Goal: Task Accomplishment & Management: Complete application form

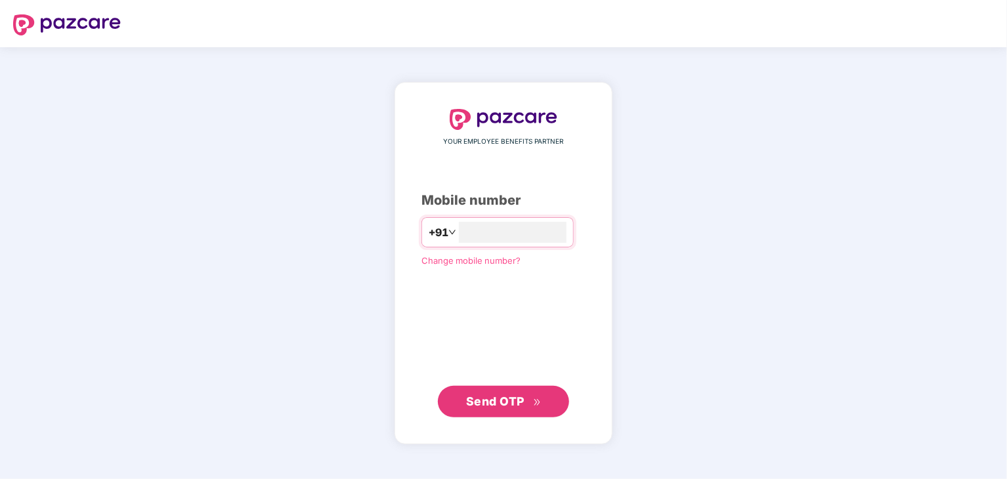
type input "*"
type input "**********"
click at [502, 402] on span "Send OTP" at bounding box center [495, 402] width 58 height 14
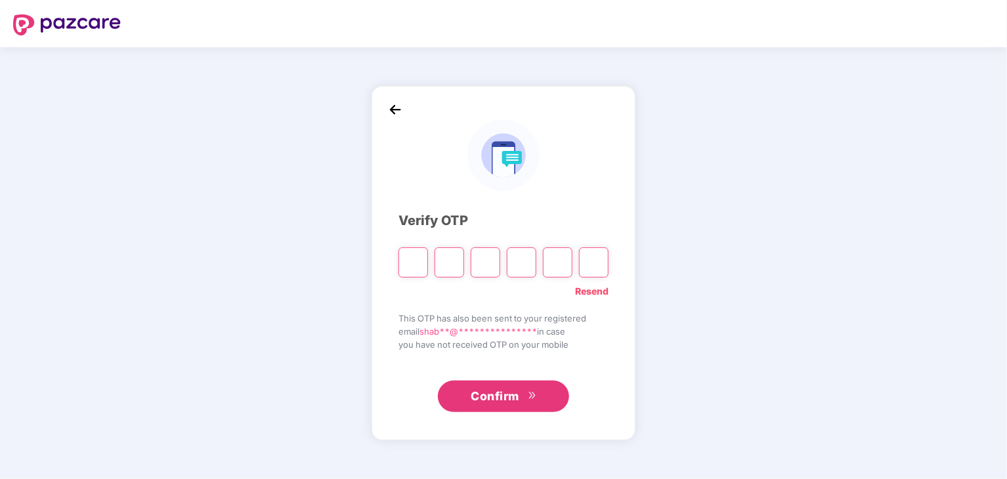
type input "*"
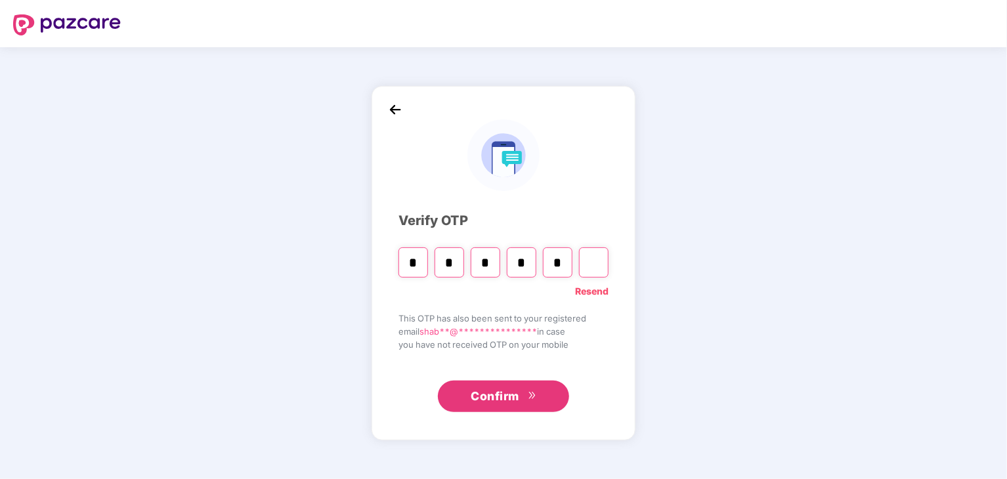
type input "*"
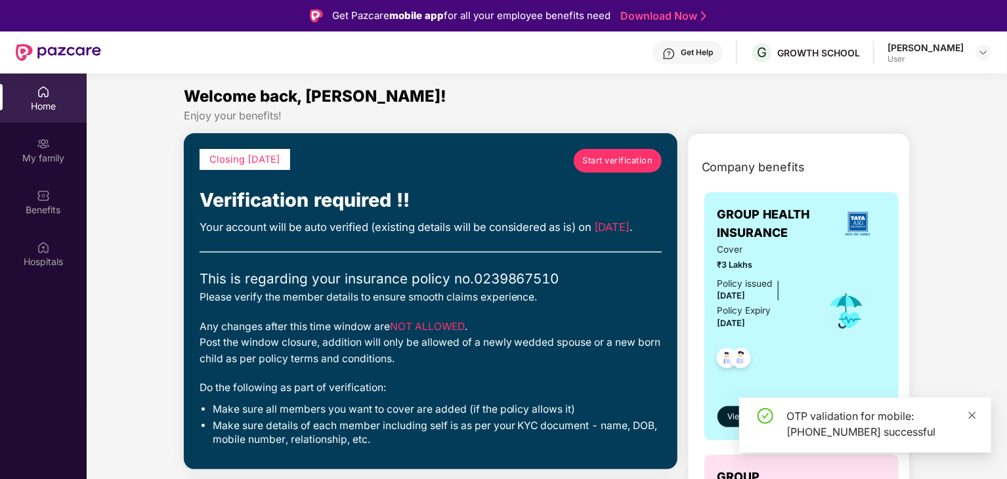
click at [974, 412] on icon "close" at bounding box center [972, 415] width 9 height 9
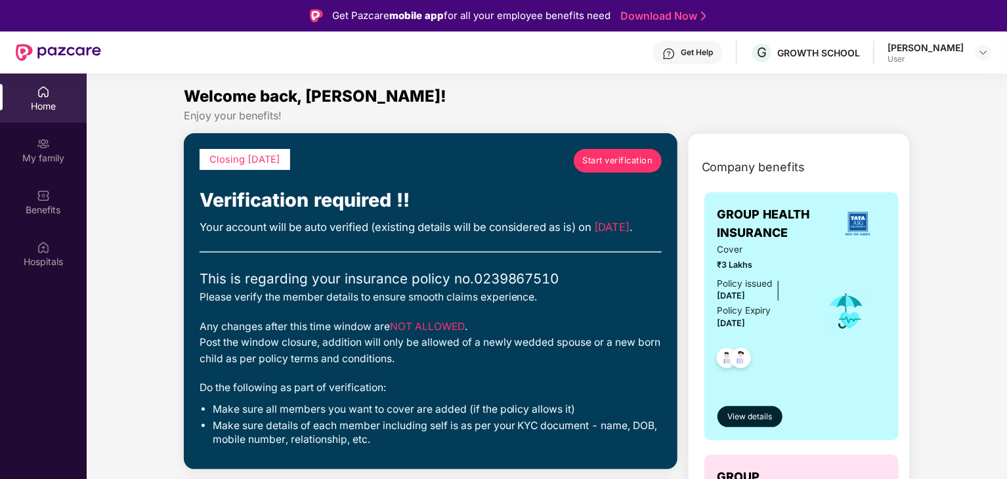
click at [607, 163] on span "Start verification" at bounding box center [617, 160] width 70 height 13
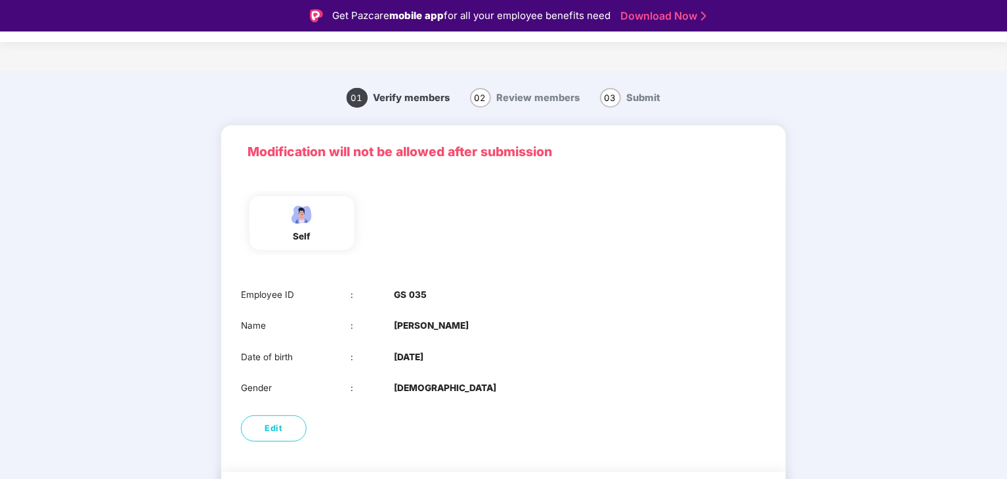
scroll to position [44, 0]
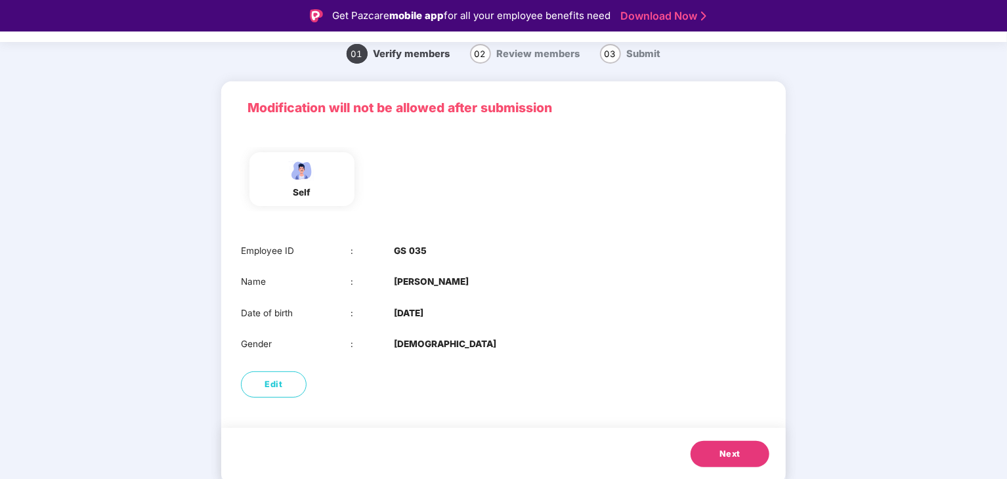
click at [728, 452] on span "Next" at bounding box center [729, 454] width 21 height 13
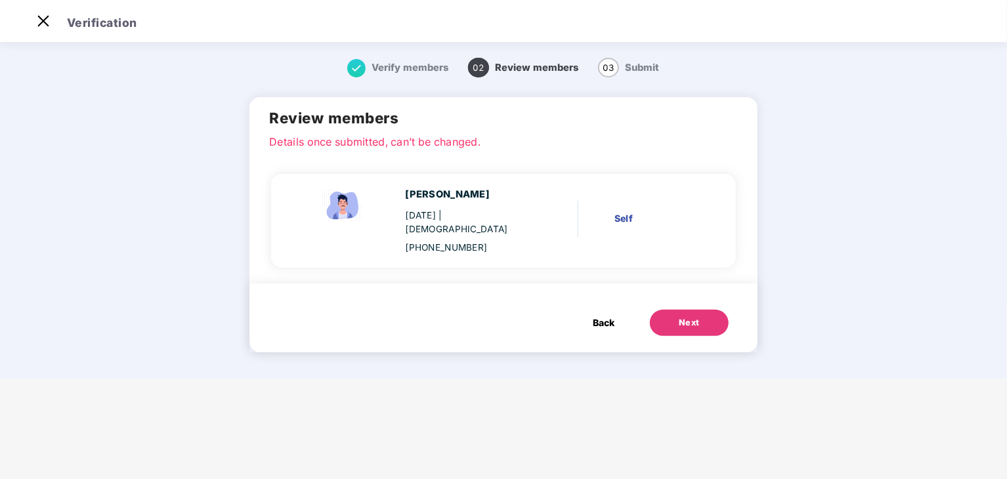
click at [607, 316] on span "Back" at bounding box center [604, 323] width 22 height 14
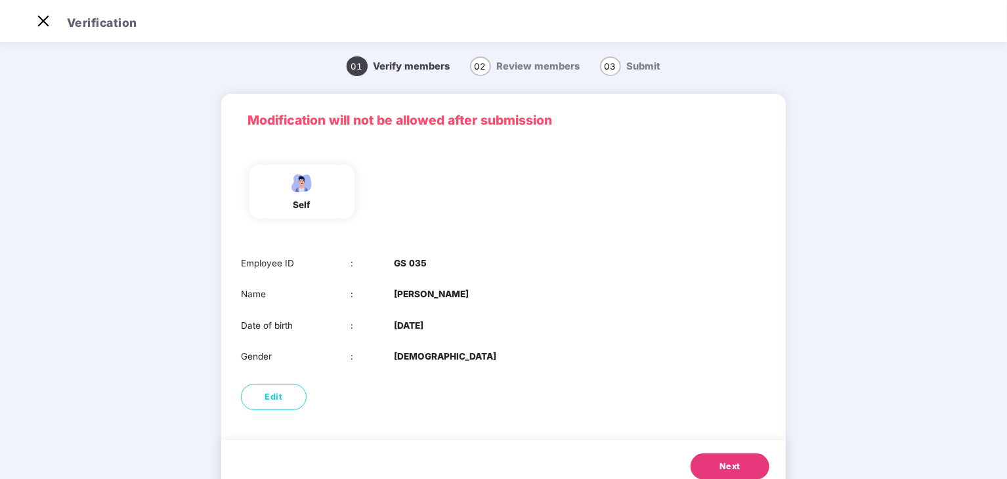
scroll to position [44, 0]
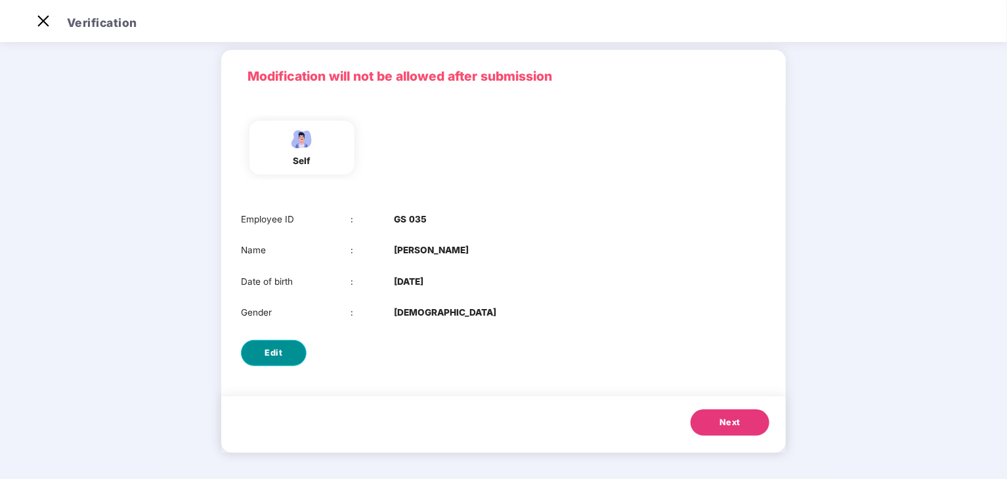
click at [277, 361] on button "Edit" at bounding box center [274, 353] width 66 height 26
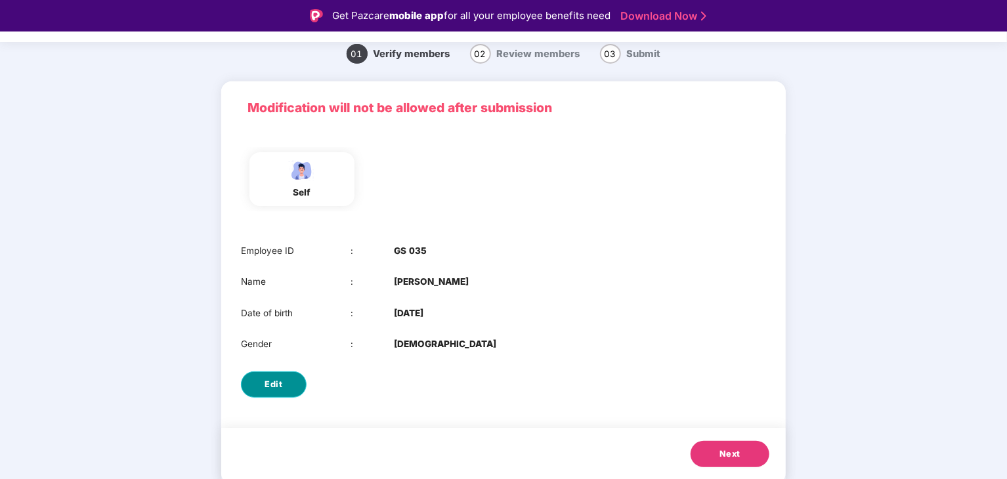
select select "****"
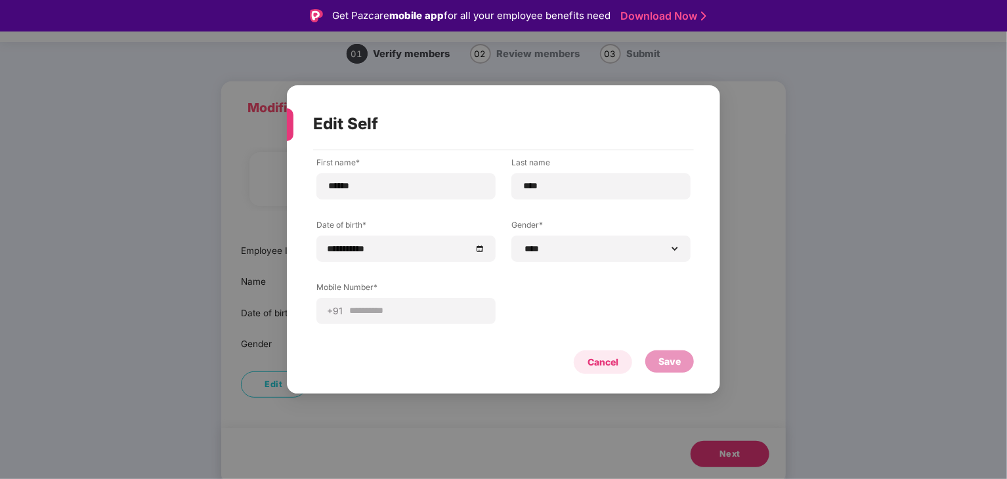
click at [613, 361] on div "Cancel" at bounding box center [603, 362] width 31 height 14
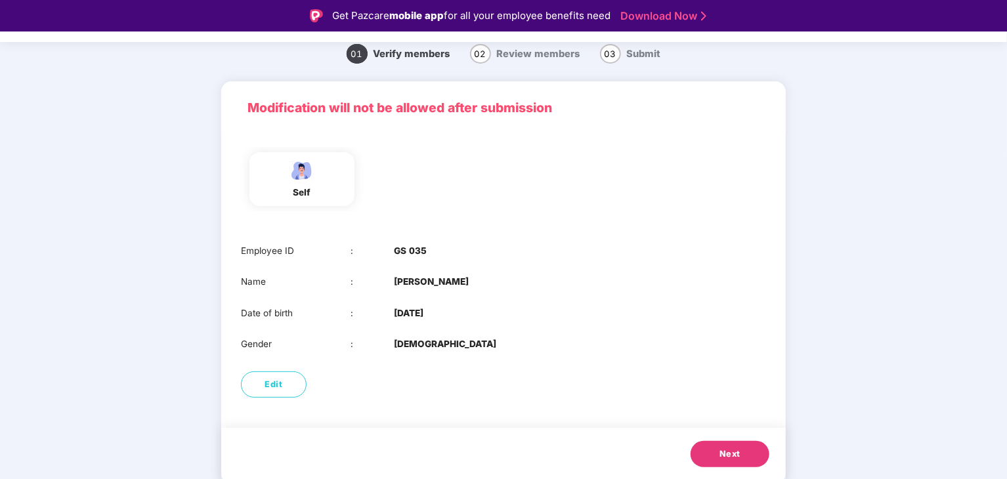
click at [719, 454] on span "Next" at bounding box center [729, 454] width 21 height 13
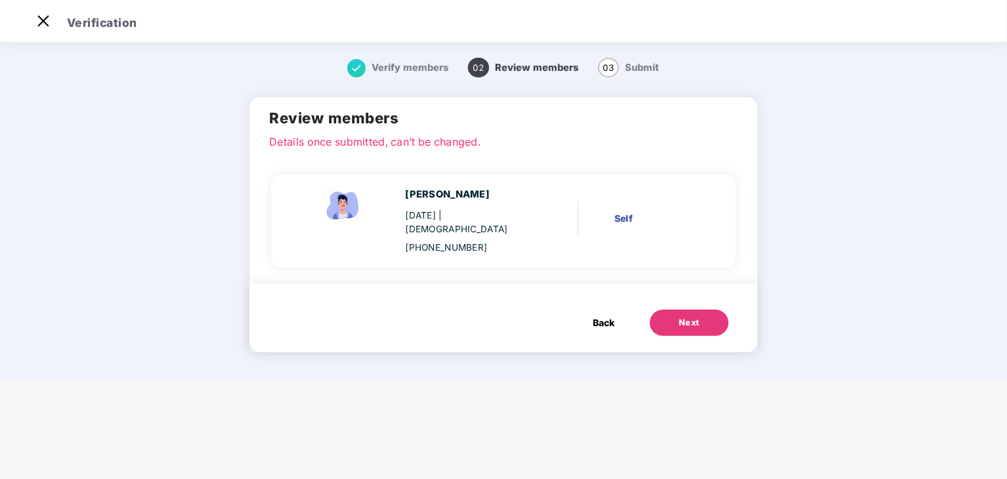
click at [680, 321] on button "Next" at bounding box center [689, 323] width 79 height 26
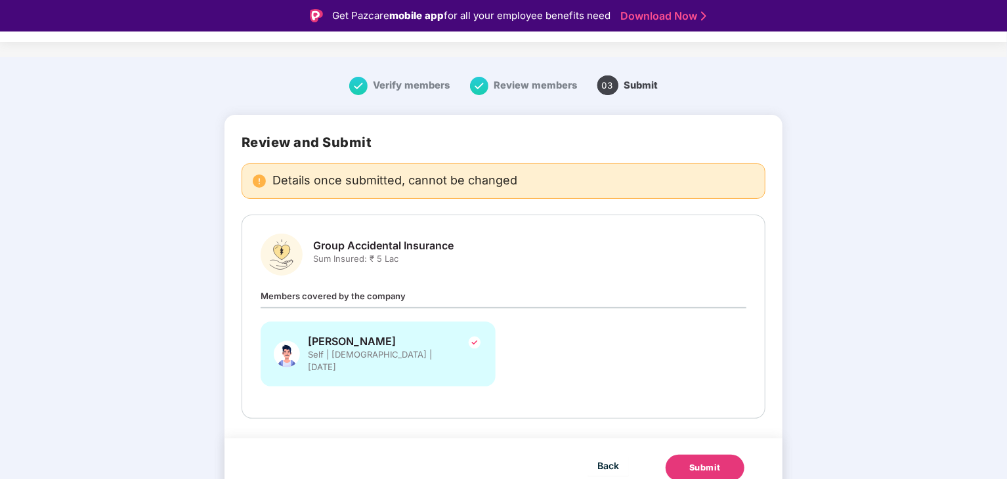
scroll to position [32, 0]
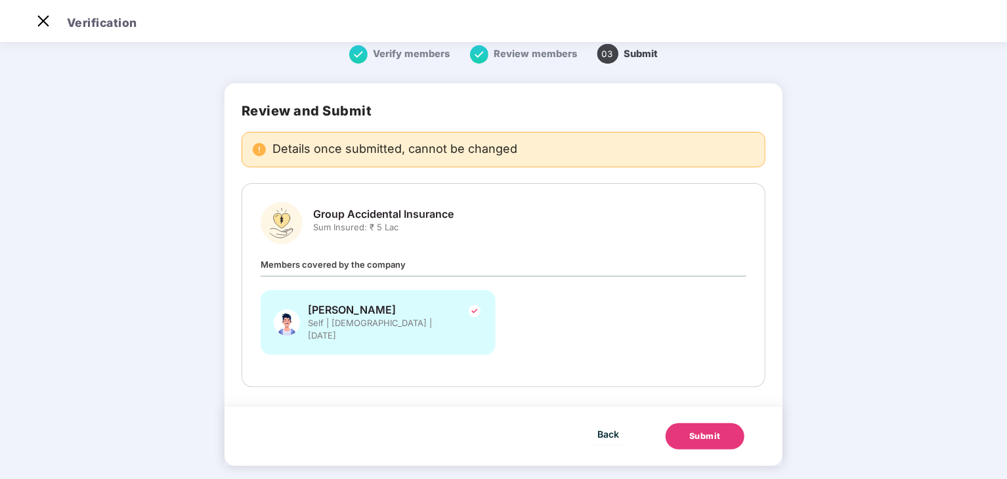
click at [362, 264] on span "Members covered by the company" at bounding box center [333, 264] width 145 height 11
click at [702, 430] on div "Submit" at bounding box center [705, 436] width 32 height 13
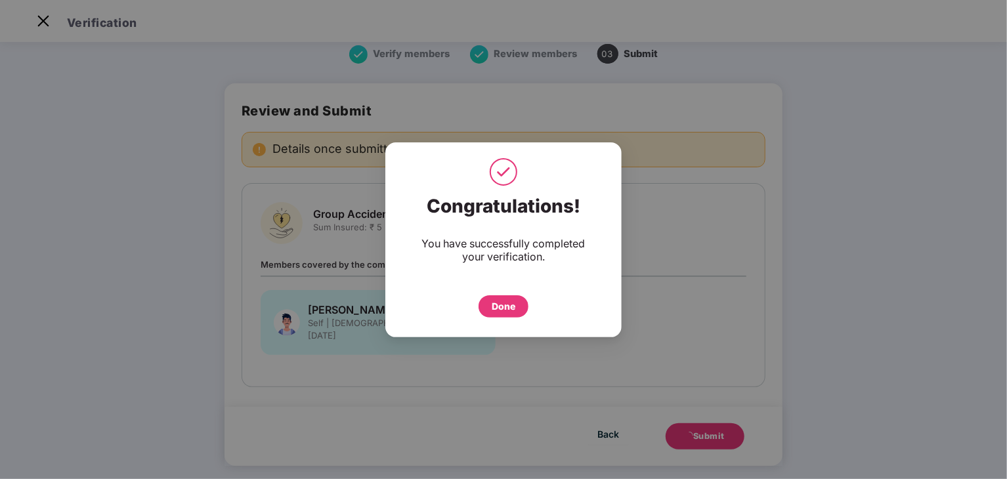
click at [512, 307] on div "Done" at bounding box center [504, 306] width 24 height 14
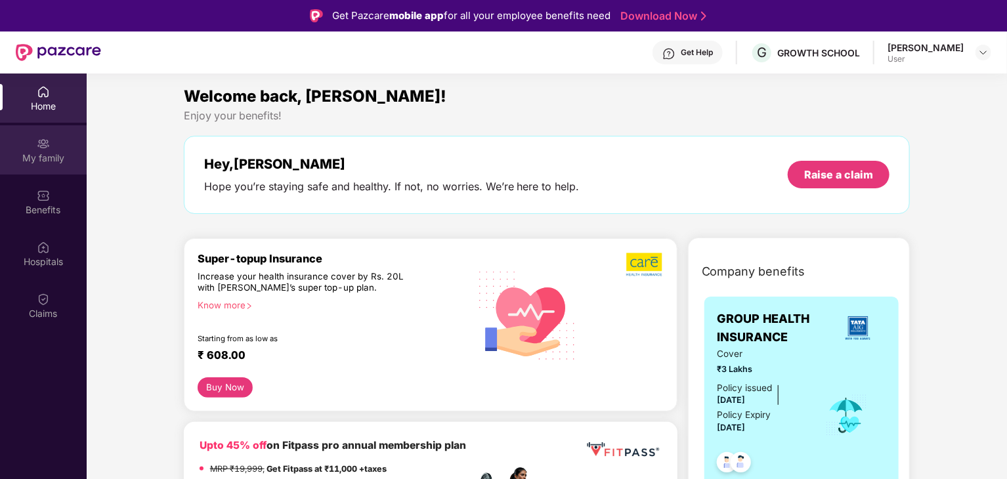
click at [44, 155] on div "My family" at bounding box center [43, 158] width 87 height 13
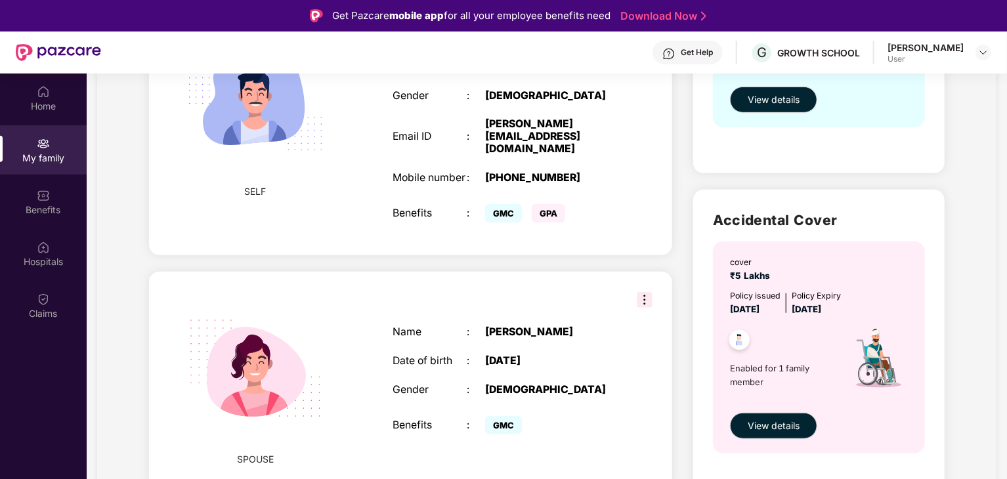
scroll to position [74, 0]
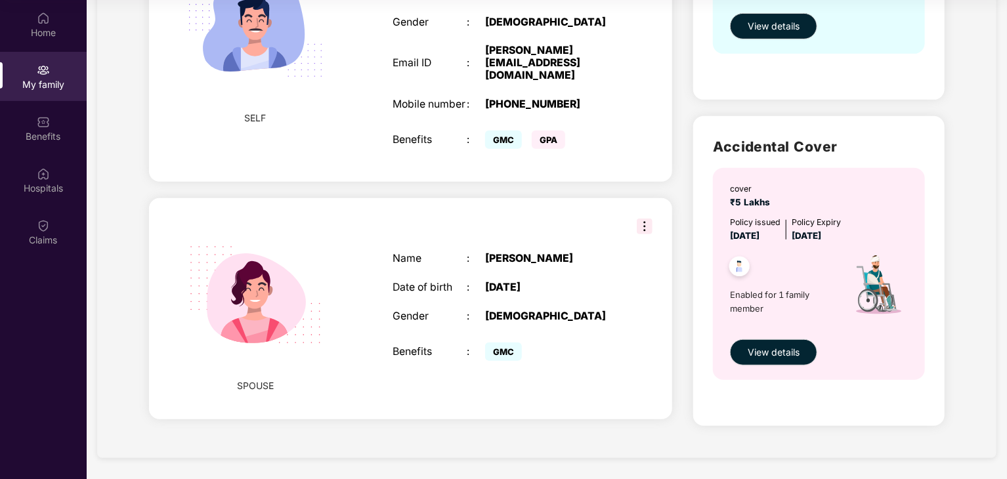
click at [643, 219] on img at bounding box center [645, 227] width 16 height 16
click at [499, 253] on div "[PERSON_NAME]" at bounding box center [550, 259] width 130 height 12
click at [323, 291] on img at bounding box center [255, 294] width 167 height 167
click at [270, 295] on img at bounding box center [255, 294] width 167 height 167
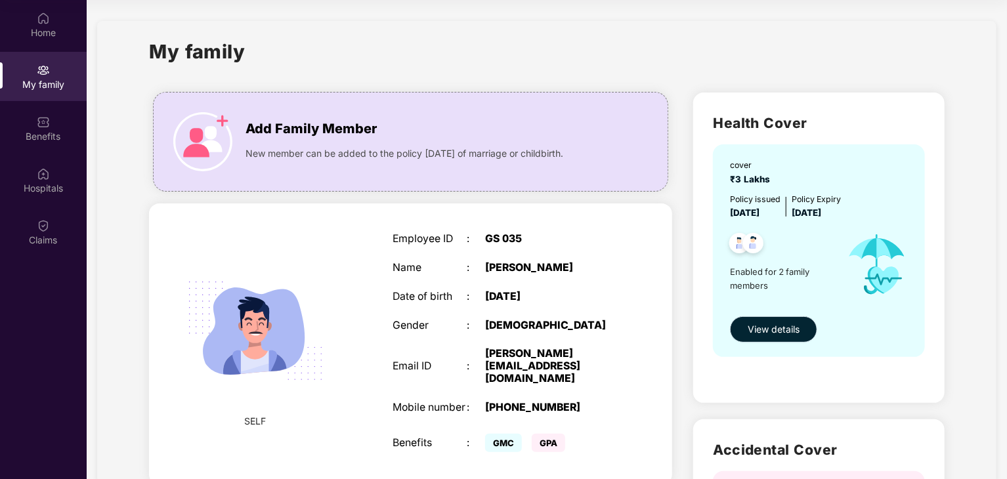
click at [765, 331] on span "View details" at bounding box center [774, 329] width 52 height 14
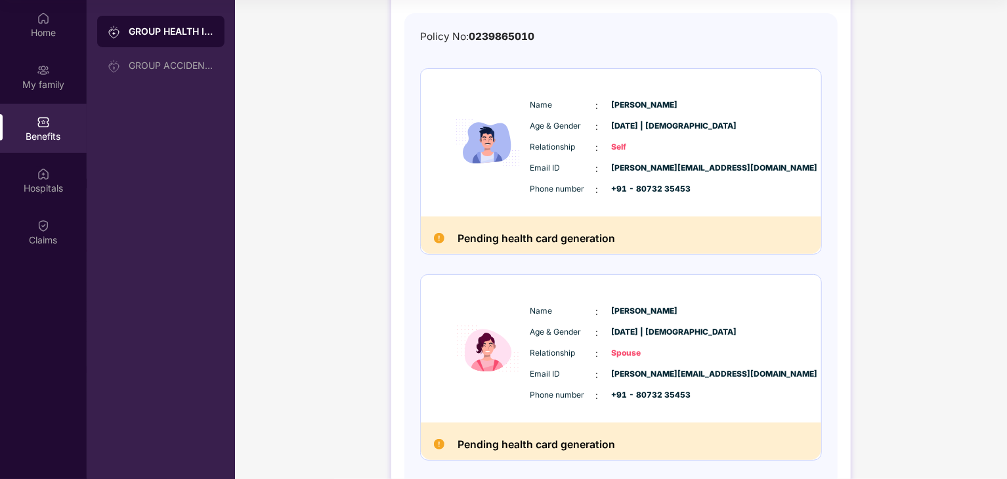
scroll to position [179, 0]
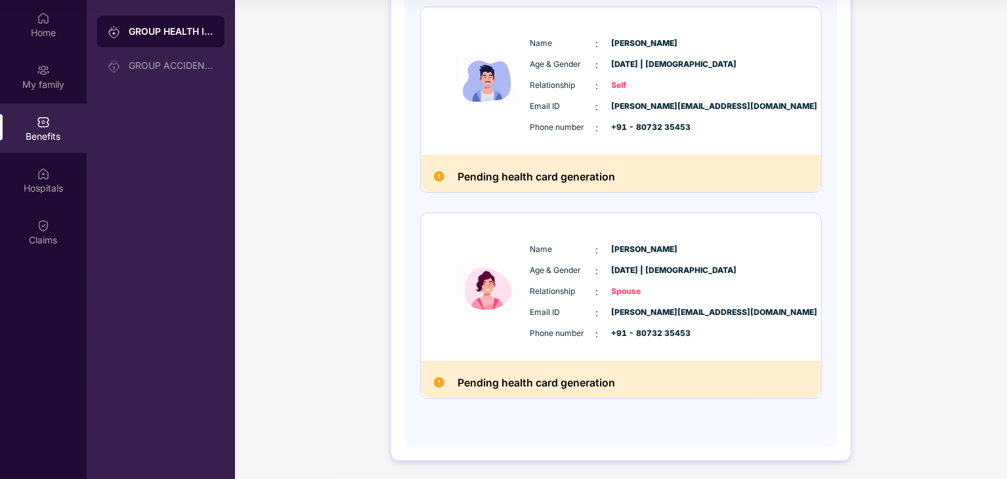
click at [440, 381] on img at bounding box center [439, 382] width 11 height 11
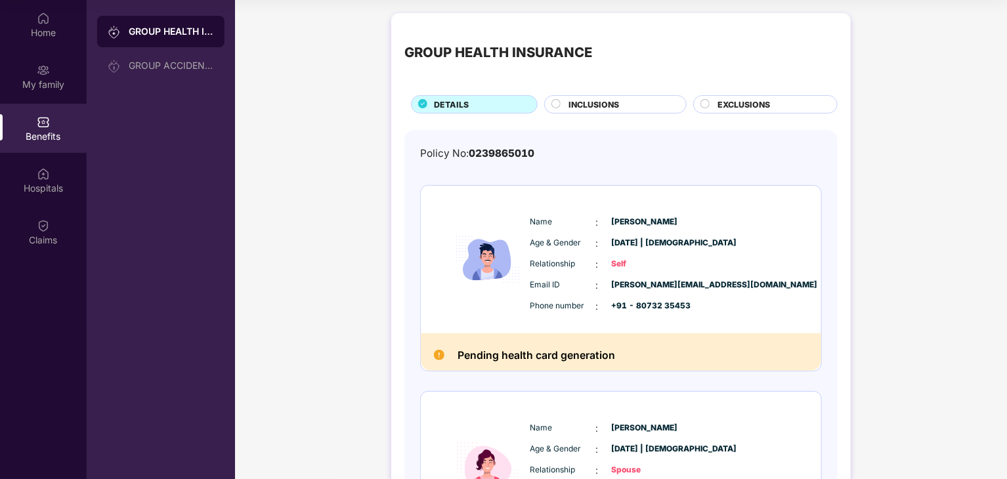
click at [620, 110] on div "INCLUSIONS" at bounding box center [621, 105] width 118 height 14
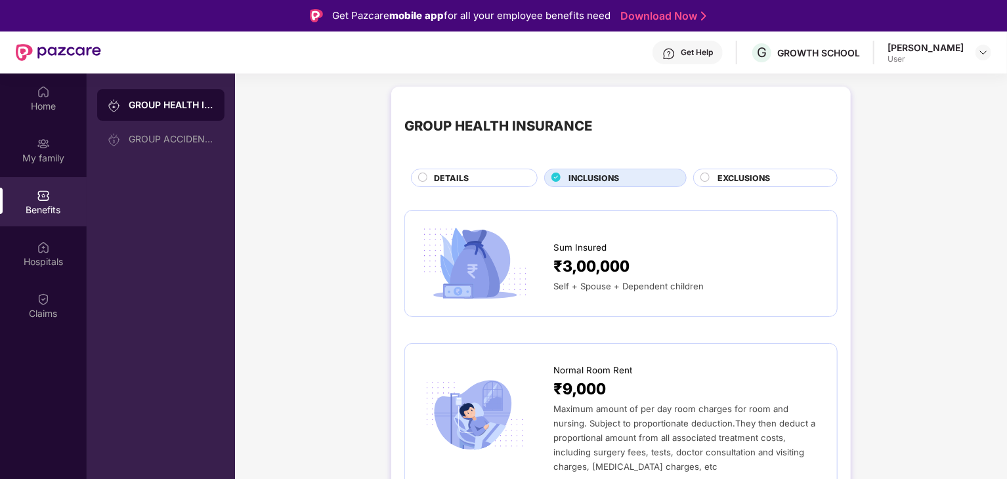
click at [719, 170] on div "EXCLUSIONS" at bounding box center [765, 178] width 144 height 18
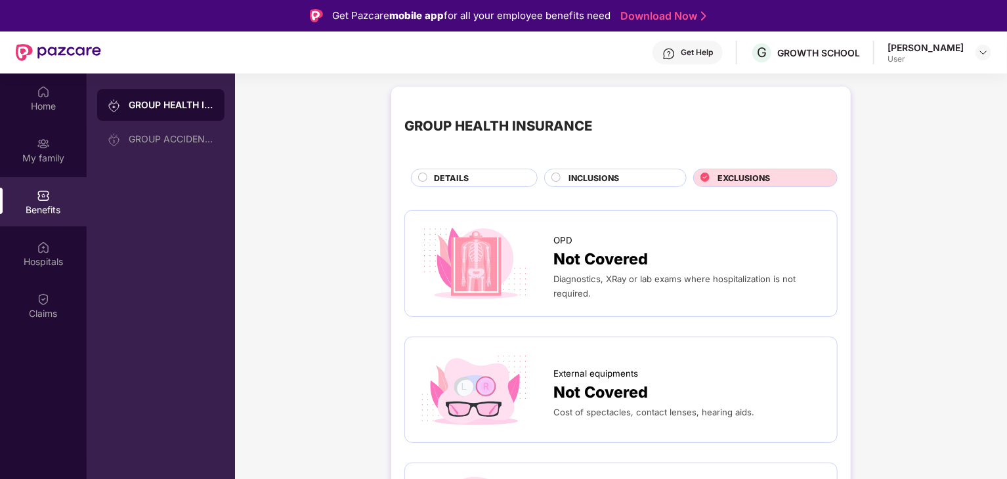
click at [448, 179] on span "DETAILS" at bounding box center [451, 178] width 35 height 12
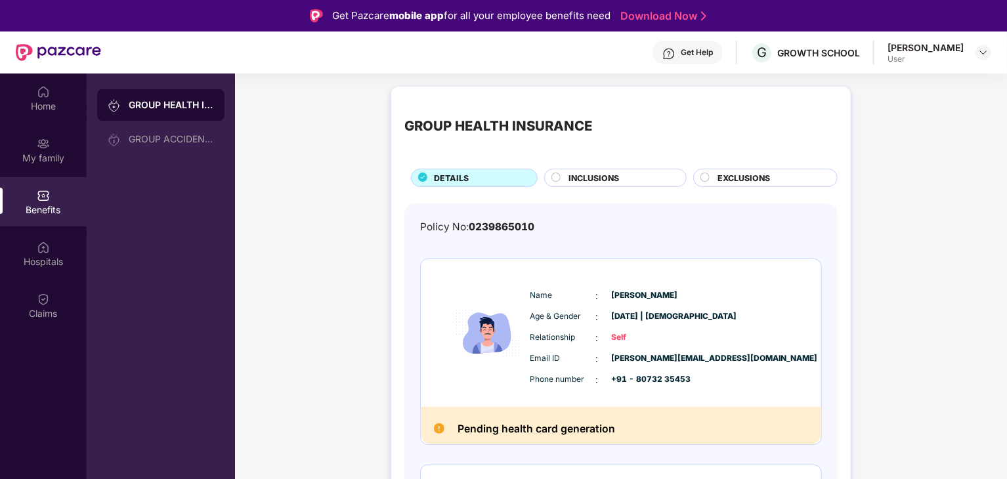
scroll to position [179, 0]
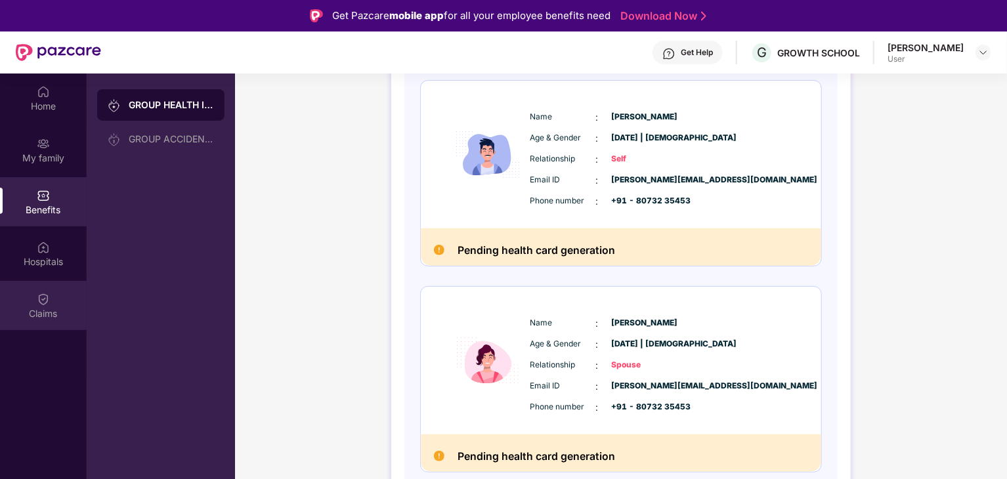
click at [59, 316] on div "Claims" at bounding box center [43, 313] width 87 height 13
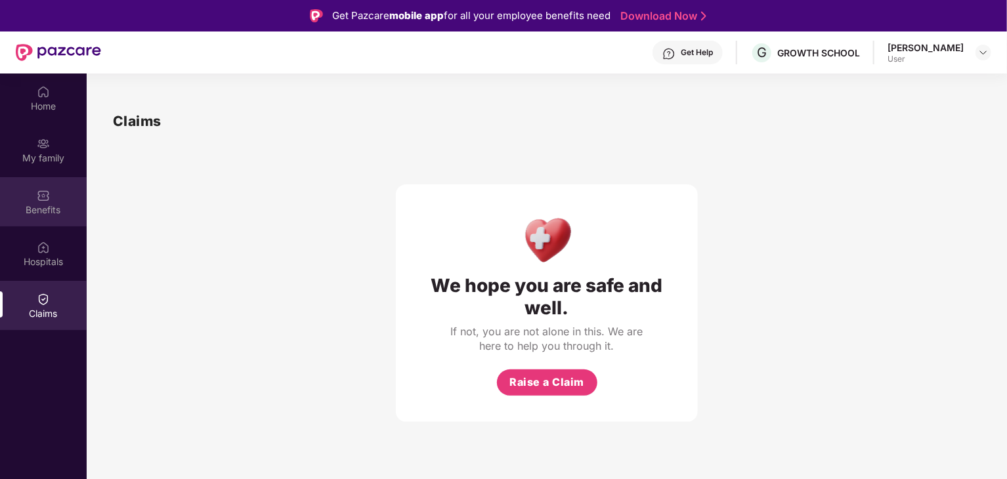
click at [58, 195] on div "Benefits" at bounding box center [43, 201] width 87 height 49
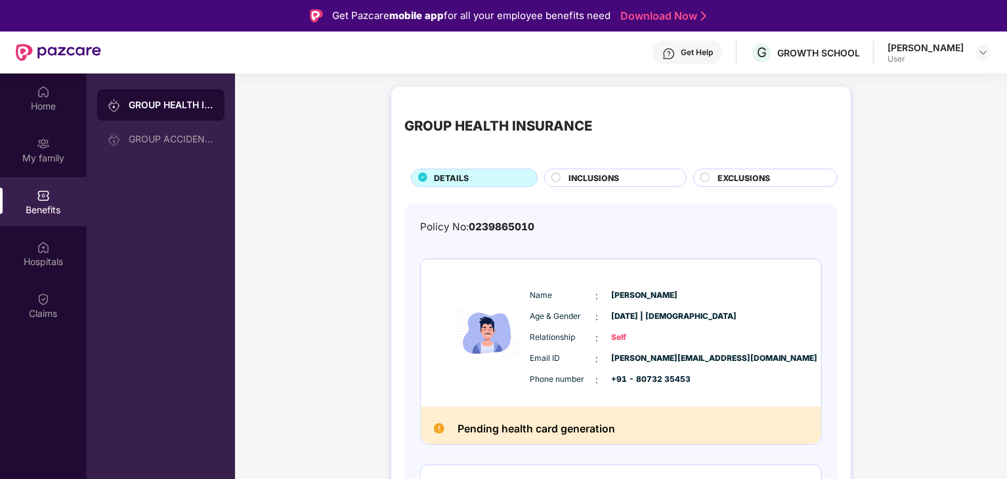
click at [963, 64] on div "Get Help G GROWTH SCHOOL Shabaz Khan User" at bounding box center [546, 53] width 890 height 42
click at [985, 52] on img at bounding box center [983, 52] width 11 height 11
click at [28, 255] on div "Hospitals" at bounding box center [43, 261] width 87 height 13
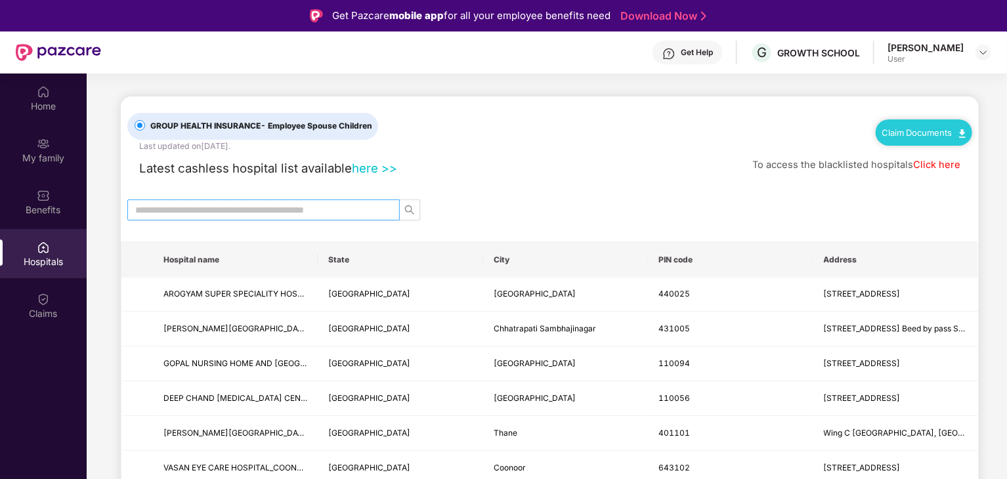
click at [289, 212] on input "text" at bounding box center [258, 210] width 246 height 14
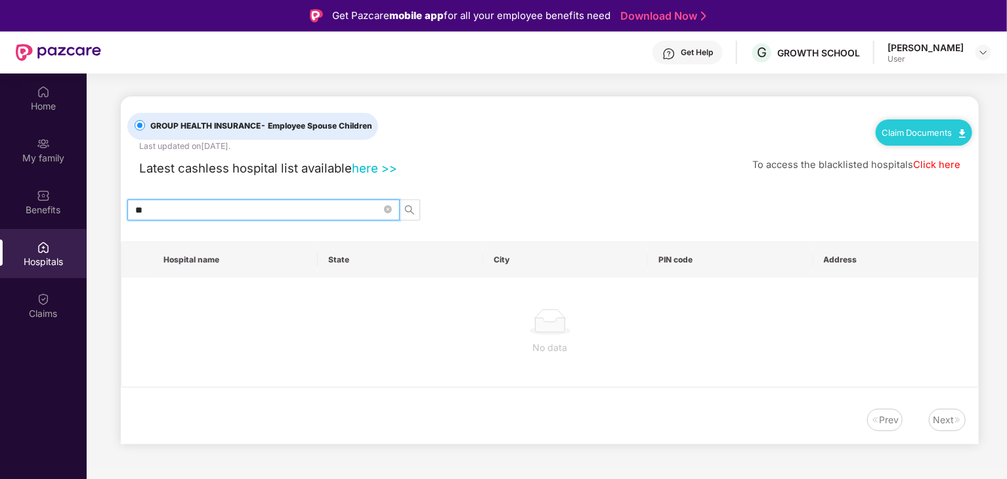
type input "*"
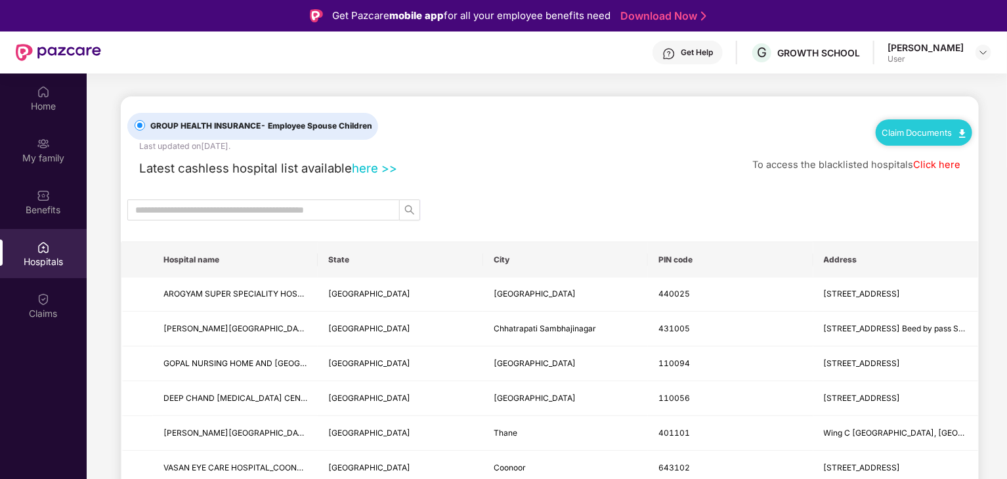
click at [375, 163] on link "here >>" at bounding box center [374, 168] width 45 height 14
click at [263, 213] on input "text" at bounding box center [258, 210] width 246 height 14
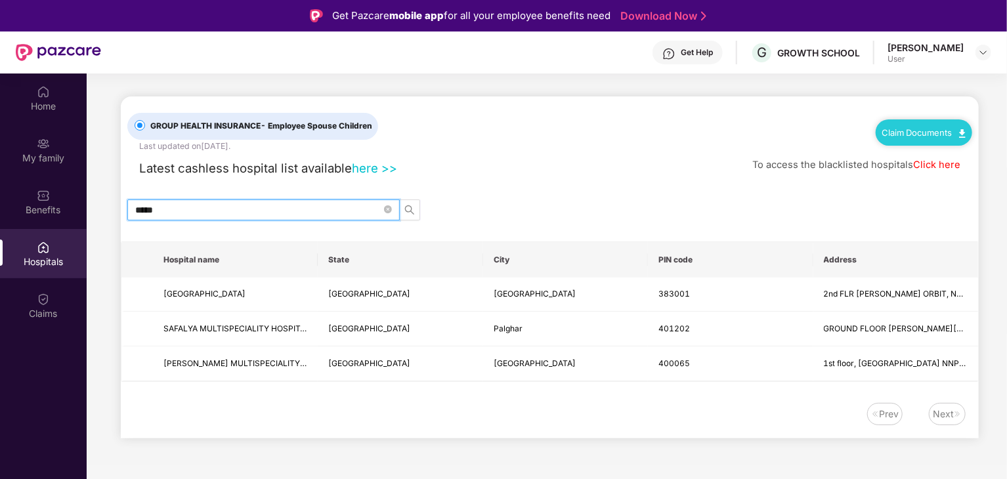
type input "****"
click at [944, 412] on div "Next" at bounding box center [943, 414] width 21 height 14
click at [236, 203] on input "****" at bounding box center [258, 210] width 246 height 14
click at [31, 88] on div "Home" at bounding box center [43, 98] width 87 height 49
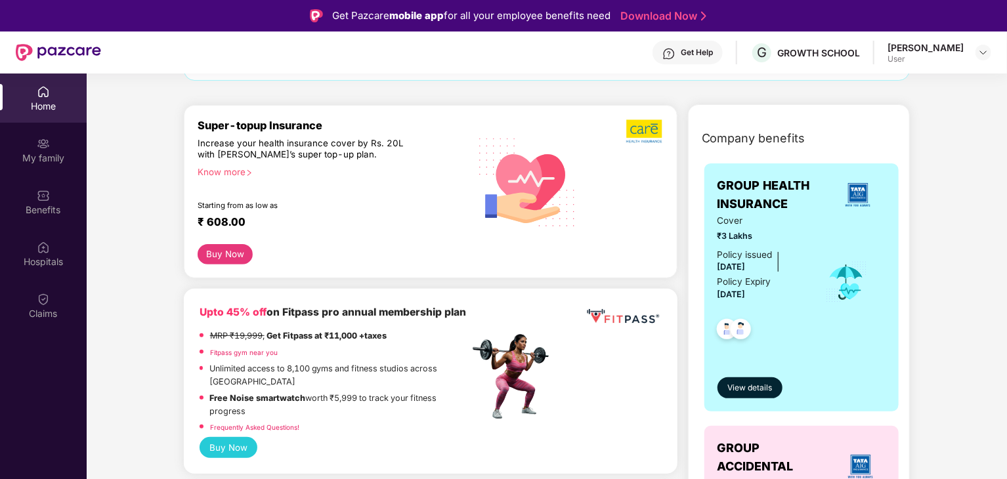
scroll to position [133, 0]
click at [759, 385] on span "View details" at bounding box center [749, 389] width 45 height 12
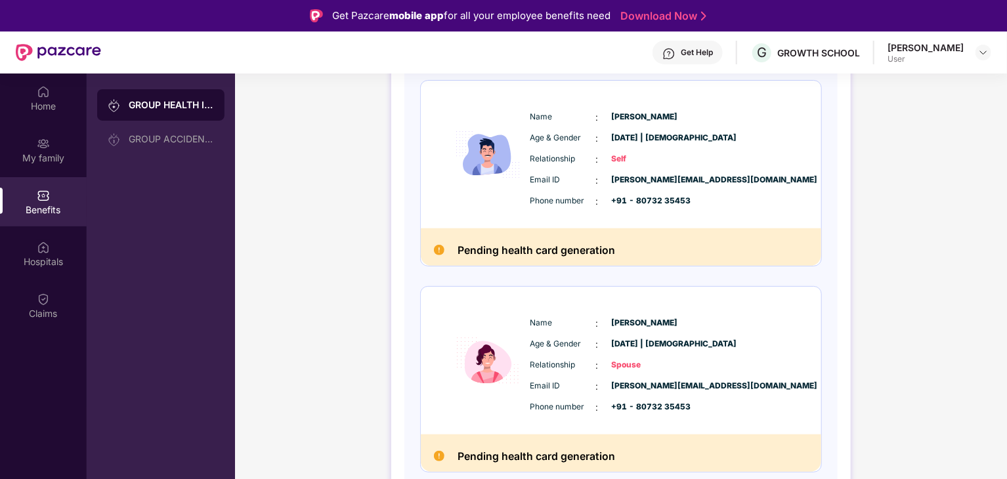
scroll to position [0, 0]
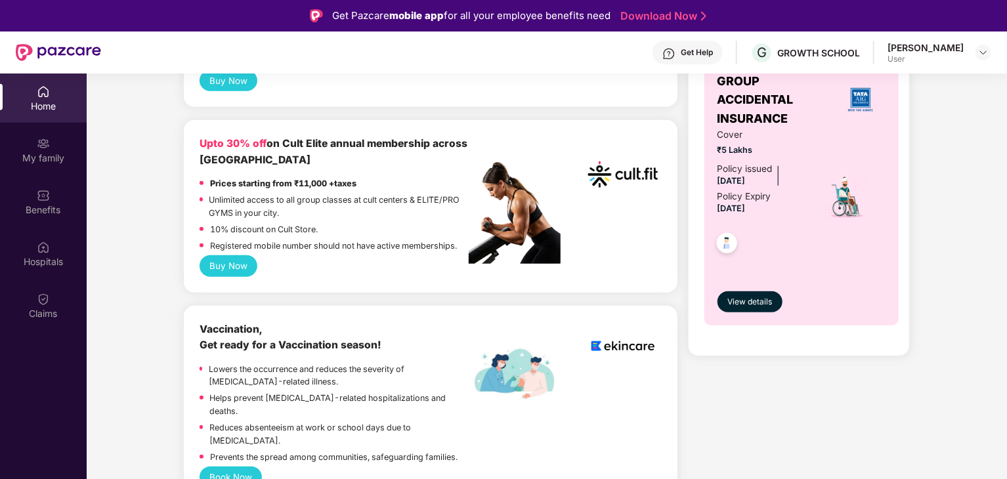
scroll to position [501, 0]
click at [236, 265] on button "Buy Now" at bounding box center [229, 265] width 58 height 21
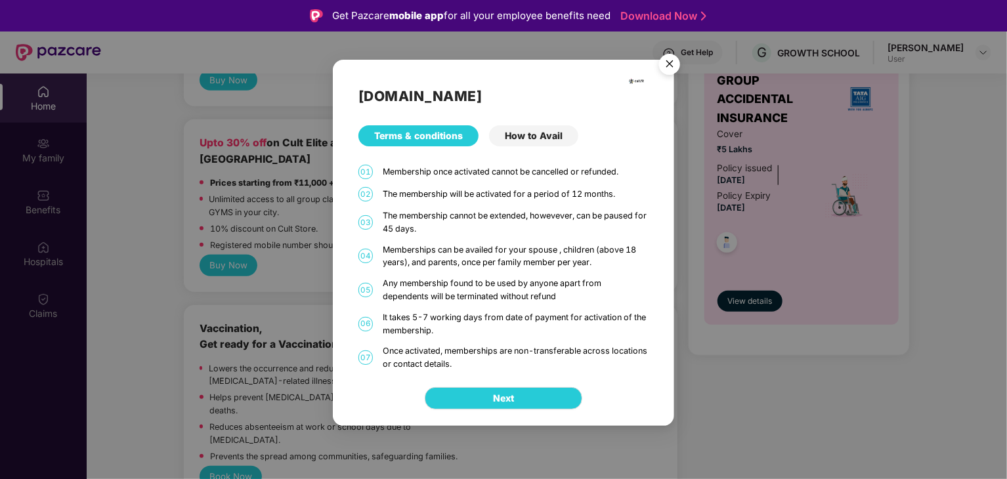
scroll to position [74, 0]
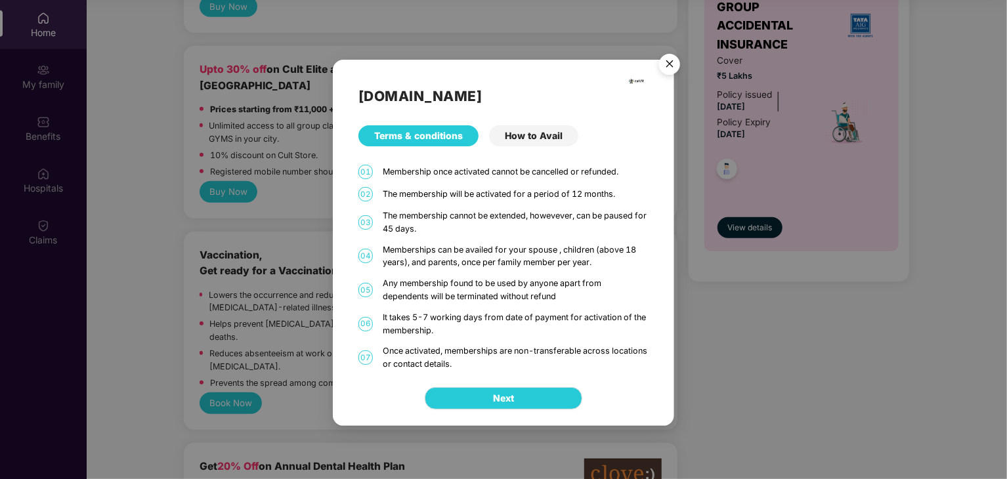
click at [526, 140] on div "How to Avail" at bounding box center [533, 135] width 89 height 21
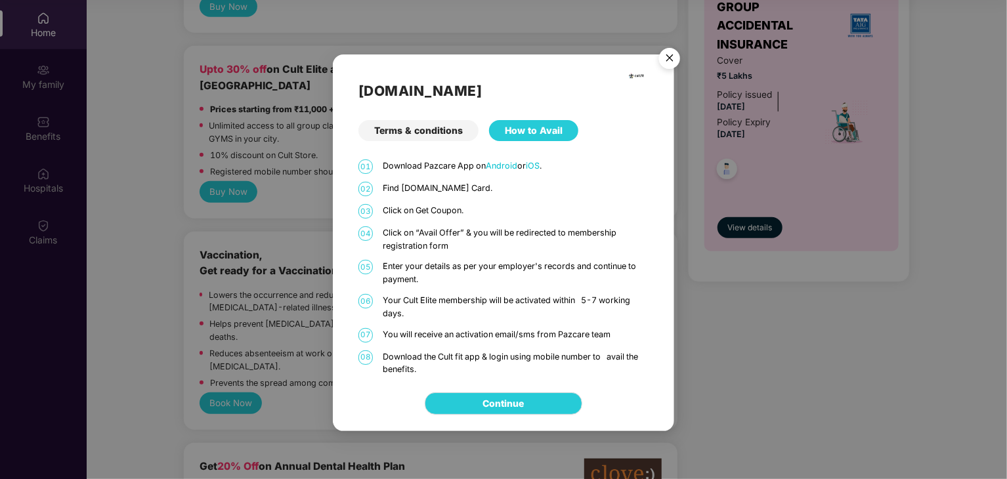
click at [667, 64] on img "Close" at bounding box center [669, 60] width 37 height 37
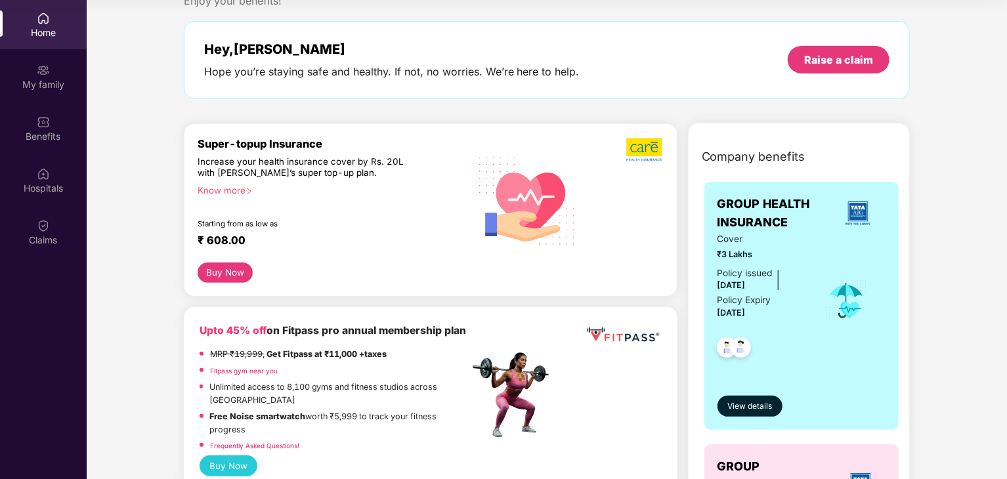
scroll to position [0, 0]
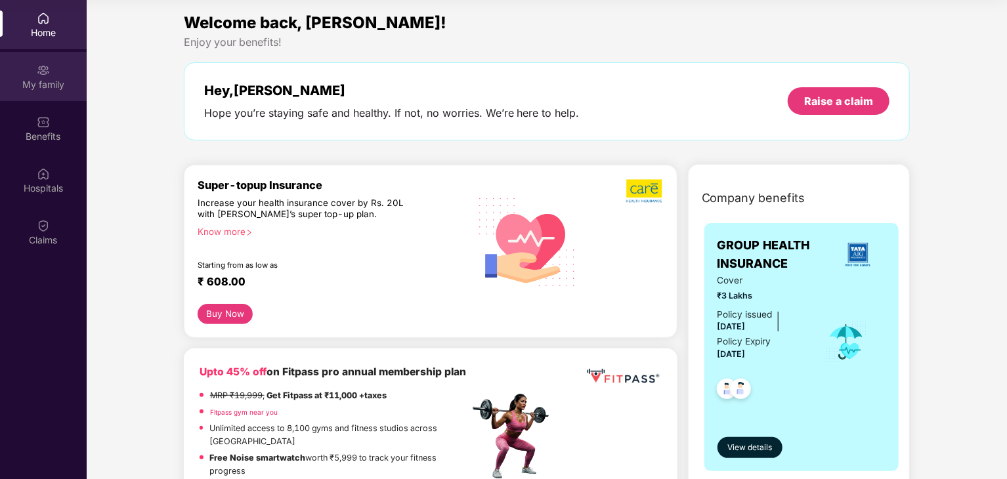
click at [50, 85] on div "My family" at bounding box center [43, 84] width 87 height 13
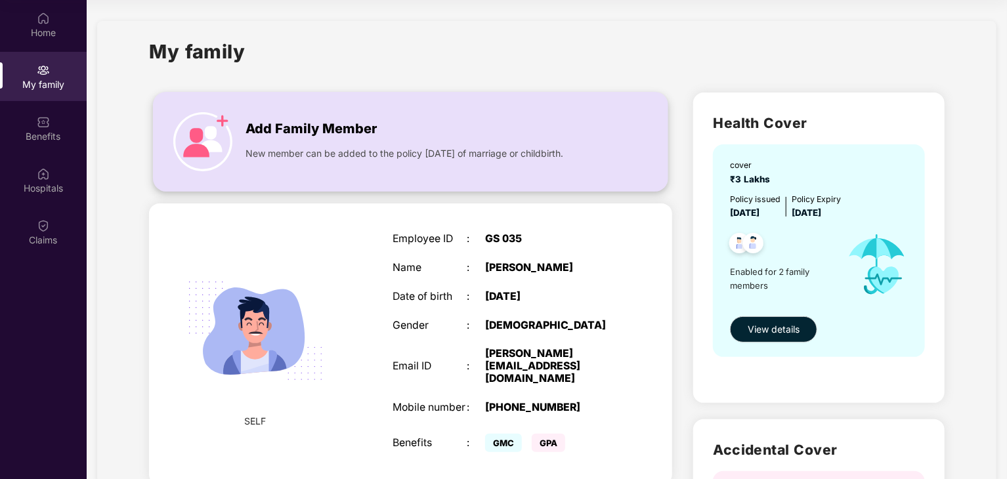
click at [249, 140] on div "New member can be added to the policy within 30 days of marriage or childbirth." at bounding box center [424, 150] width 356 height 21
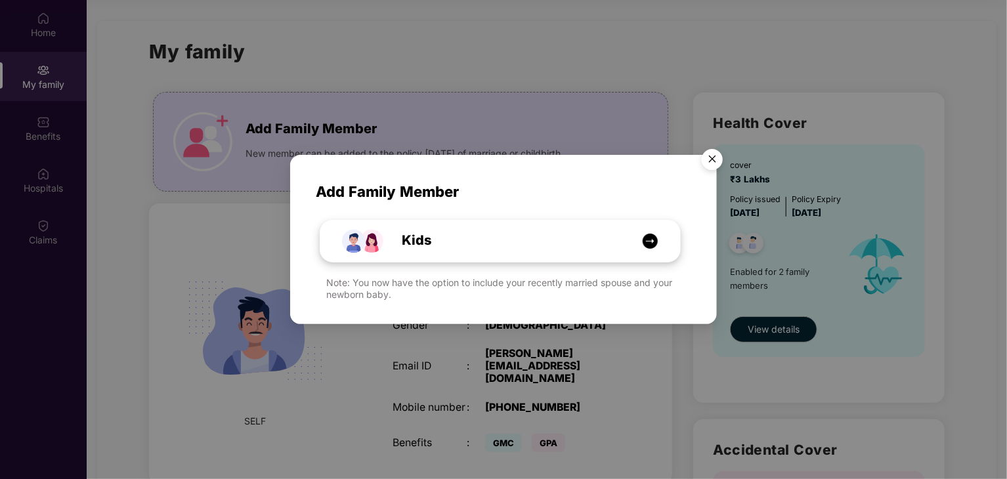
click at [653, 247] on img at bounding box center [650, 241] width 16 height 16
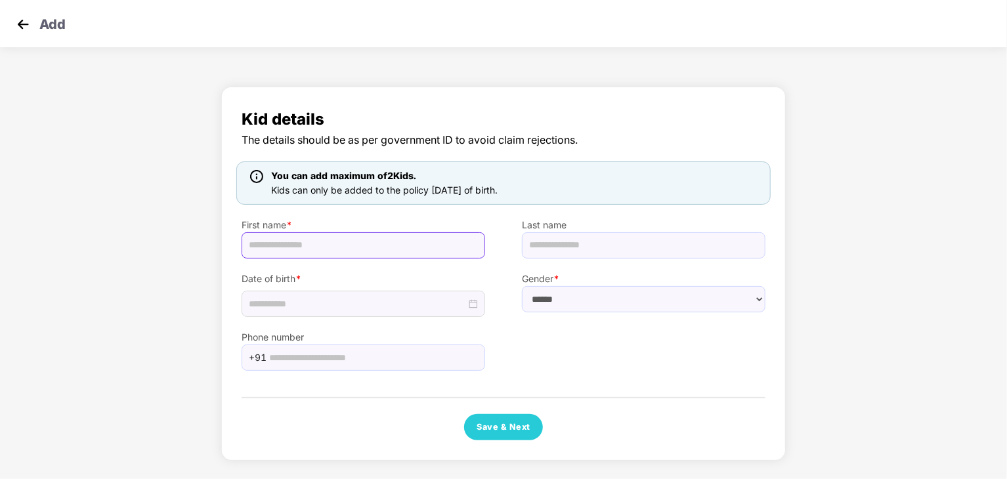
click at [425, 240] on input "text" at bounding box center [364, 245] width 244 height 26
click at [579, 292] on select "****** **** ******" at bounding box center [644, 299] width 244 height 26
